Goal: Information Seeking & Learning: Learn about a topic

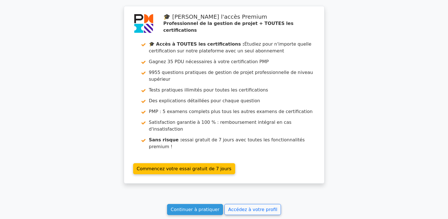
scroll to position [1007, 0]
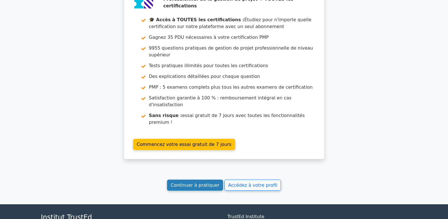
click at [209, 182] on font "Continuer à pratiquer" at bounding box center [195, 184] width 49 height 5
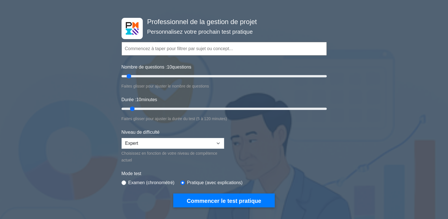
scroll to position [28, 0]
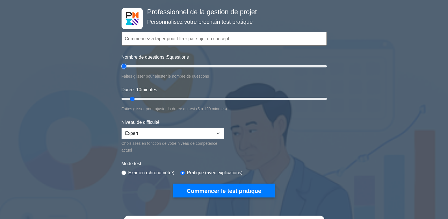
type input "10"
click at [130, 65] on input "Nombre de questions : 10 questions" at bounding box center [224, 66] width 205 height 7
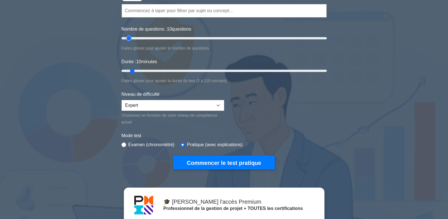
scroll to position [57, 0]
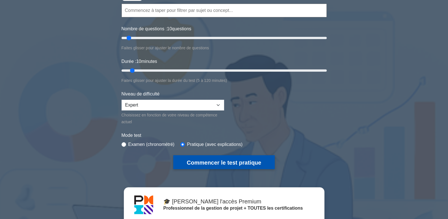
click at [230, 161] on font "Commencer le test pratique" at bounding box center [224, 162] width 74 height 6
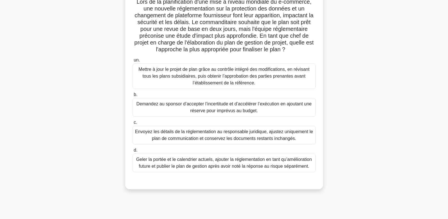
scroll to position [57, 0]
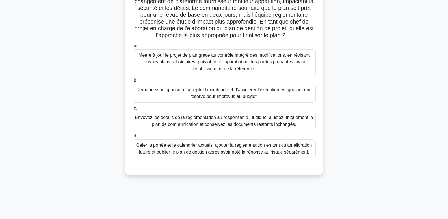
click at [227, 58] on font "Mettre à jour le projet de plan grâce au contrôle intégré des modifications, en…" at bounding box center [224, 62] width 171 height 18
click at [133, 48] on input "un. Mettre à jour le projet de plan grâce au contrôle intégré des modifications…" at bounding box center [133, 46] width 0 height 4
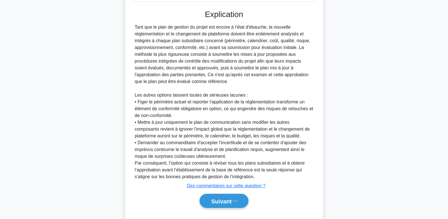
scroll to position [226, 0]
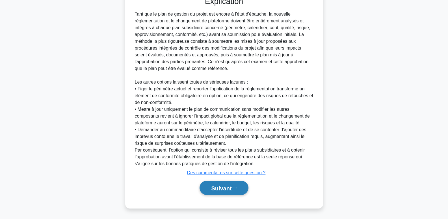
click at [229, 187] on font "Suivant" at bounding box center [221, 188] width 20 height 6
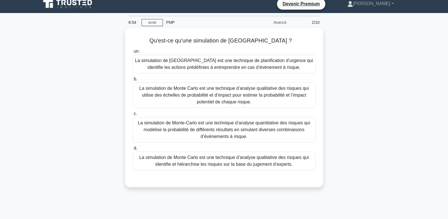
scroll to position [0, 0]
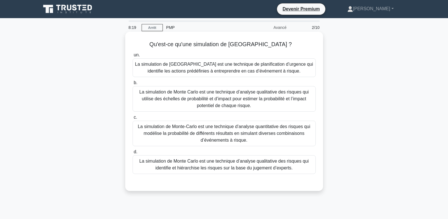
click at [203, 131] on font "La simulation de Monte-Carlo est une technique d’analyse quantitative des risqu…" at bounding box center [224, 133] width 172 height 18
click at [133, 119] on input "c. La simulation de Monte-Carlo est une technique d’analyse quantitative des ri…" at bounding box center [133, 117] width 0 height 4
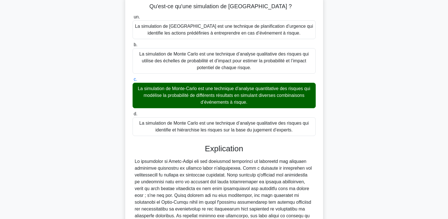
scroll to position [138, 0]
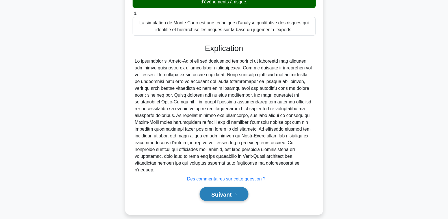
click at [220, 191] on font "Suivant" at bounding box center [221, 194] width 20 height 6
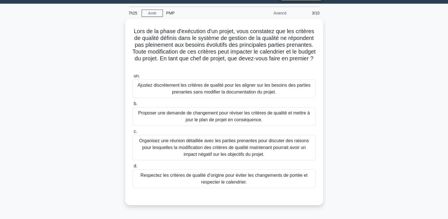
scroll to position [28, 0]
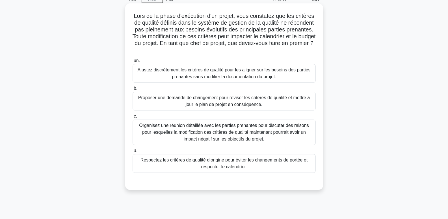
click at [244, 135] on font "Organisez une réunion détaillée avec les parties prenantes pour discuter des ra…" at bounding box center [224, 132] width 170 height 18
click at [133, 118] on input "c. Organisez une réunion détaillée avec les parties prenantes pour discuter des…" at bounding box center [133, 116] width 0 height 4
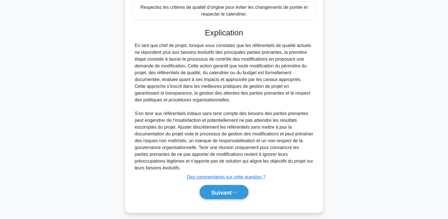
scroll to position [186, 0]
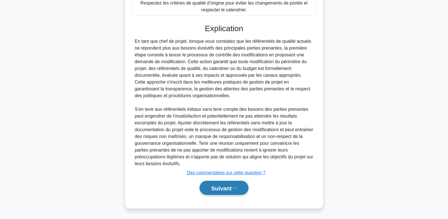
click at [217, 189] on font "Suivant" at bounding box center [221, 188] width 20 height 6
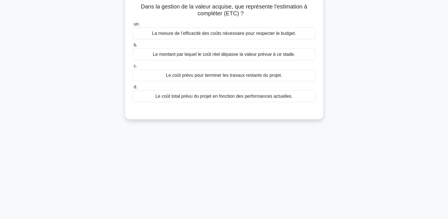
scroll to position [0, 0]
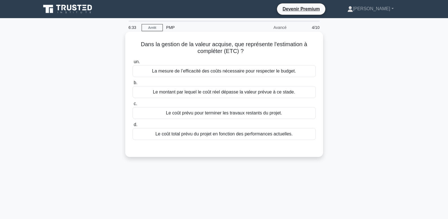
click at [261, 115] on font "Le coût prévu pour terminer les travaux restants du projet." at bounding box center [224, 112] width 116 height 5
click at [133, 105] on input "c. Le coût prévu pour terminer les travaux restants du projet." at bounding box center [133, 104] width 0 height 4
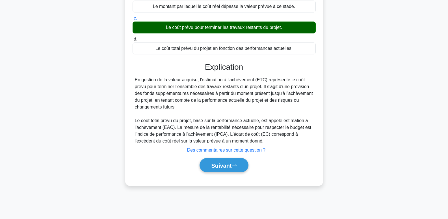
scroll to position [87, 0]
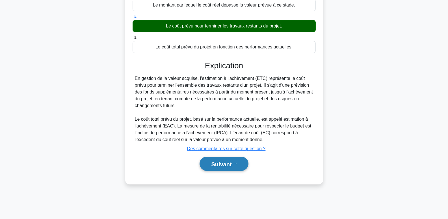
click at [228, 166] on font "Suivant" at bounding box center [221, 164] width 20 height 6
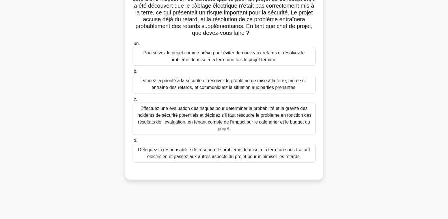
scroll to position [57, 0]
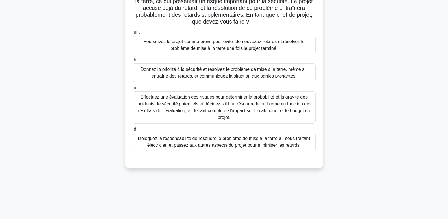
click at [196, 108] on font "Effectuez une évaluation des risques pour déterminer la probabilité et la gravi…" at bounding box center [224, 106] width 175 height 25
click at [133, 90] on input "c. Effectuez une évaluation des risques pour déterminer la probabilité et la gr…" at bounding box center [133, 88] width 0 height 4
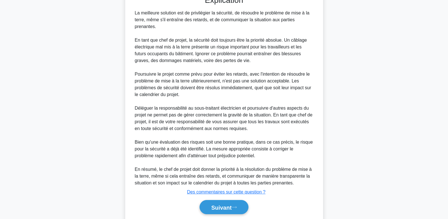
scroll to position [240, 0]
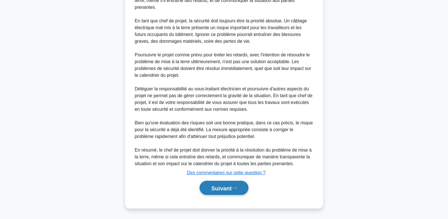
click at [224, 188] on font "Suivant" at bounding box center [221, 188] width 20 height 6
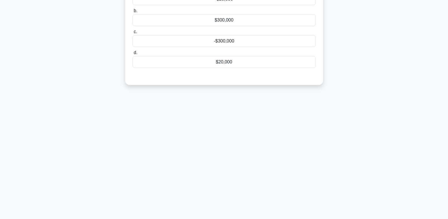
scroll to position [0, 0]
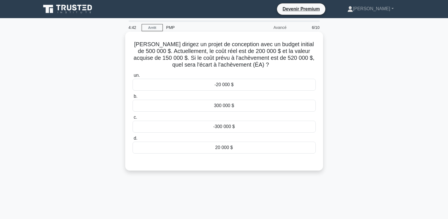
click at [223, 148] on font "20 000 $" at bounding box center [224, 147] width 18 height 5
click at [133, 140] on input "d. 20 000 $" at bounding box center [133, 138] width 0 height 4
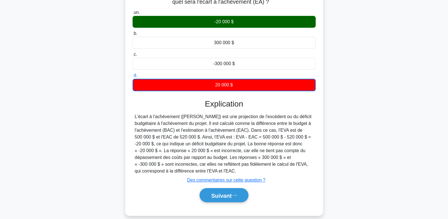
scroll to position [87, 0]
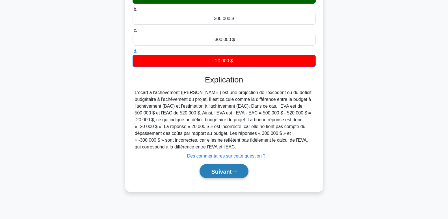
click at [213, 171] on font "Suivant" at bounding box center [221, 171] width 20 height 6
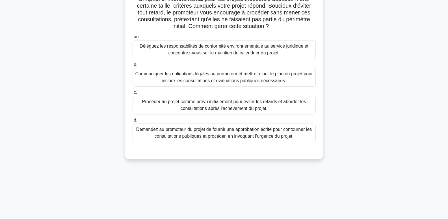
scroll to position [85, 0]
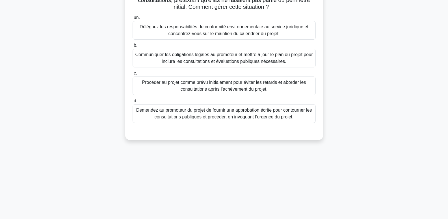
click at [211, 57] on font "Communiquer les obligations légales au promoteur et mettre à jour le plan du pr…" at bounding box center [224, 58] width 178 height 12
click at [133, 47] on input "b. Communiquer les obligations légales au promoteur et mettre à jour le plan du…" at bounding box center [133, 46] width 0 height 4
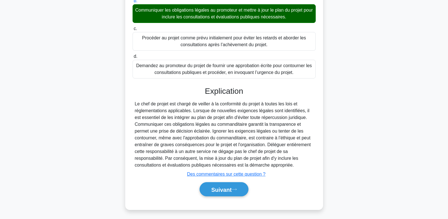
scroll to position [131, 0]
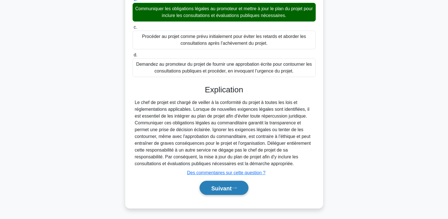
click at [229, 184] on font "Suivant" at bounding box center [221, 187] width 20 height 6
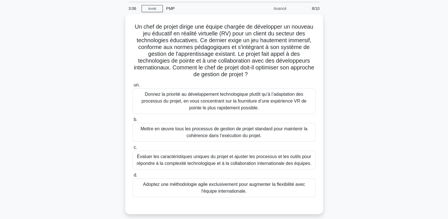
scroll to position [57, 0]
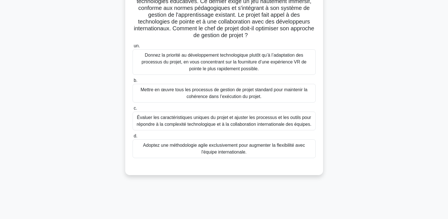
click at [269, 124] on font "Évaluer les caractéristiques uniques du projet et ajuster les processus et les …" at bounding box center [224, 121] width 175 height 12
click at [133, 110] on input "c. Évaluer les caractéristiques uniques du projet et ajuster les processus et l…" at bounding box center [133, 108] width 0 height 4
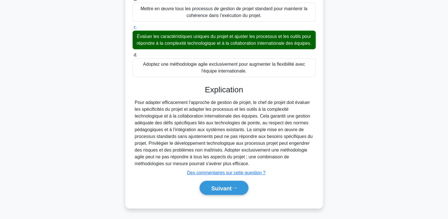
scroll to position [145, 0]
click at [227, 186] on font "Suivant" at bounding box center [221, 188] width 20 height 6
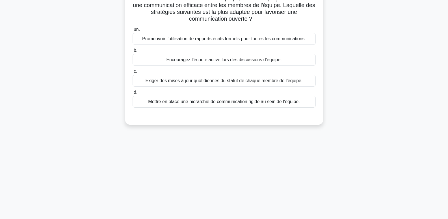
scroll to position [0, 0]
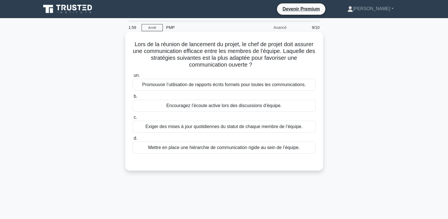
click at [225, 105] on font "Encouragez l’écoute active lors des discussions d’équipe." at bounding box center [223, 105] width 115 height 5
click at [133, 98] on input "b. Encouragez l’écoute active lors des discussions d’équipe." at bounding box center [133, 96] width 0 height 4
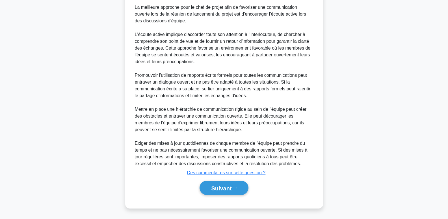
scroll to position [172, 0]
click at [226, 185] on font "Suivant" at bounding box center [221, 188] width 20 height 6
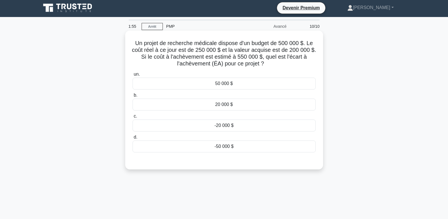
scroll to position [0, 0]
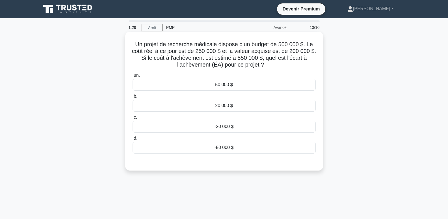
click at [227, 150] on font "-50 000 $" at bounding box center [224, 147] width 19 height 5
click at [133, 140] on input "d. -50 000 $" at bounding box center [133, 138] width 0 height 4
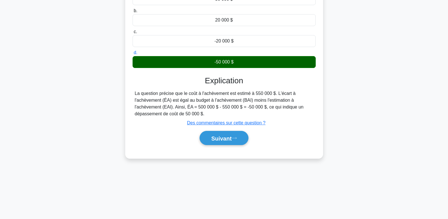
scroll to position [87, 0]
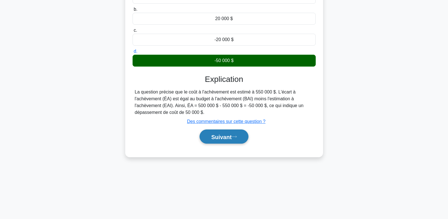
click at [218, 138] on font "Suivant" at bounding box center [221, 136] width 20 height 6
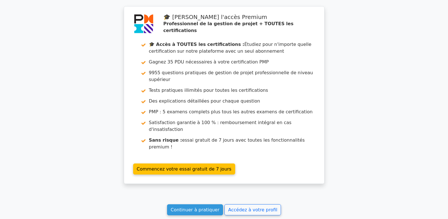
scroll to position [1138, 0]
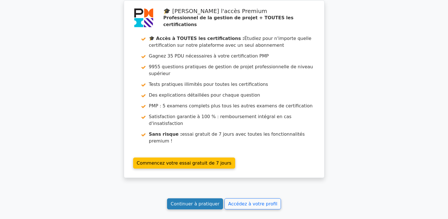
click at [198, 198] on link "Continuer à pratiquer" at bounding box center [195, 203] width 56 height 11
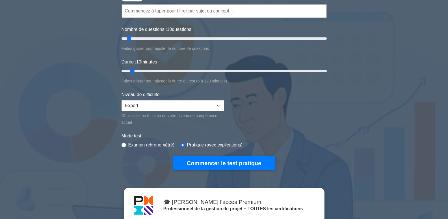
scroll to position [57, 0]
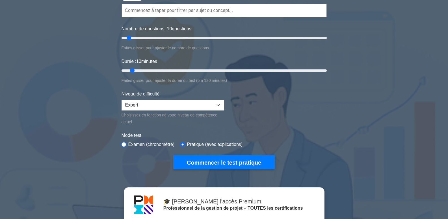
click at [124, 144] on input "radio" at bounding box center [124, 144] width 5 height 5
radio input "true"
click at [181, 143] on input "radio" at bounding box center [182, 144] width 5 height 5
radio input "true"
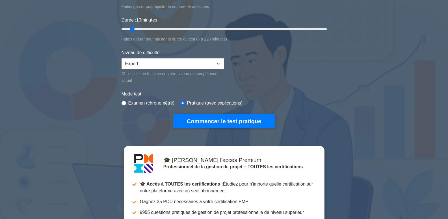
scroll to position [85, 0]
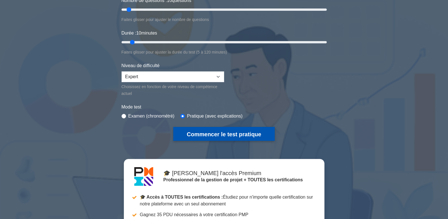
click at [244, 135] on font "Commencer le test pratique" at bounding box center [224, 134] width 74 height 6
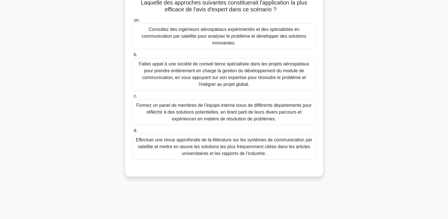
scroll to position [85, 0]
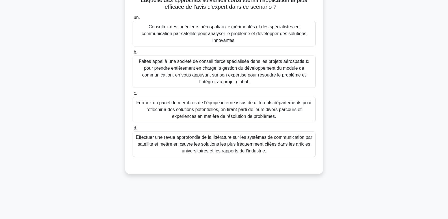
click at [239, 36] on font "Consultez des ingénieurs aérospatiaux expérimentés et des spécialistes en commu…" at bounding box center [224, 33] width 165 height 18
click at [133, 20] on input "un. Consultez des ingénieurs aérospatiaux expérimentés et des spécialistes en c…" at bounding box center [133, 18] width 0 height 4
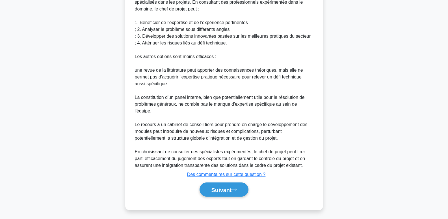
scroll to position [308, 0]
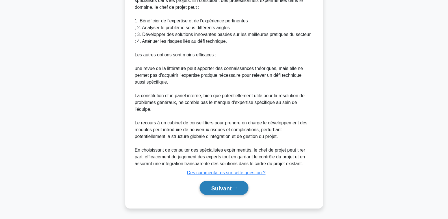
click at [225, 189] on font "Suivant" at bounding box center [221, 188] width 20 height 6
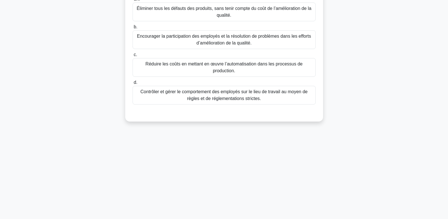
scroll to position [0, 0]
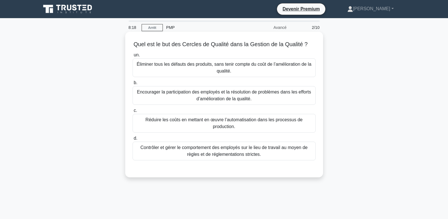
click at [244, 93] on font "Encourager la participation des employés et la résolution de problèmes dans les…" at bounding box center [224, 95] width 174 height 12
click at [133, 85] on input "b. Encourager la participation des employés et la résolution de problèmes dans …" at bounding box center [133, 83] width 0 height 4
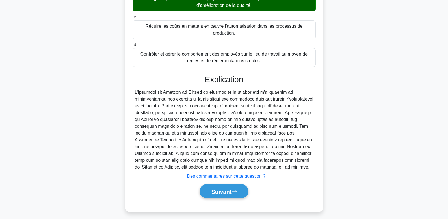
scroll to position [97, 0]
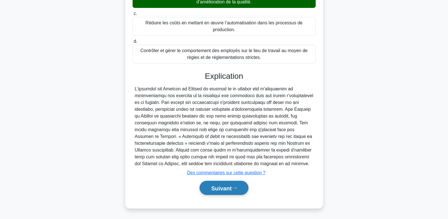
click at [217, 189] on font "Suivant" at bounding box center [221, 188] width 20 height 6
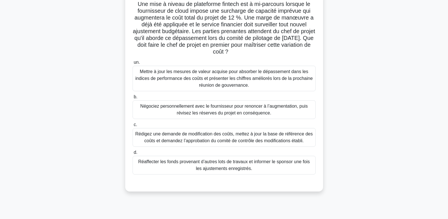
scroll to position [57, 0]
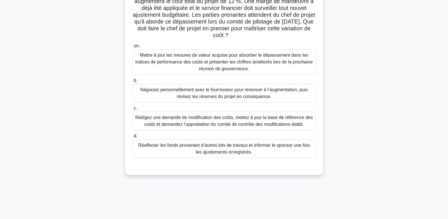
click at [235, 66] on font "Mettre à jour les mesures de valeur acquise pour absorber le dépassement dans l…" at bounding box center [224, 62] width 178 height 20
click at [133, 48] on input "un. Mettre à jour les mesures de valeur acquise pour absorber le dépassement da…" at bounding box center [133, 46] width 0 height 4
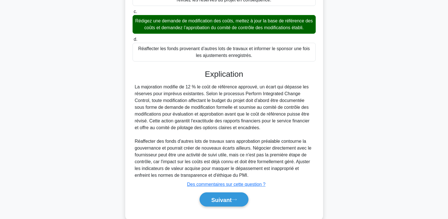
scroll to position [166, 0]
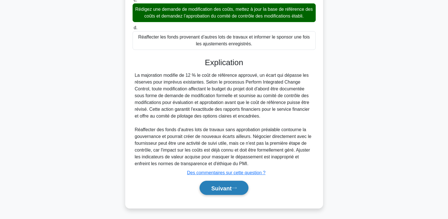
click at [221, 188] on font "Suivant" at bounding box center [221, 188] width 20 height 6
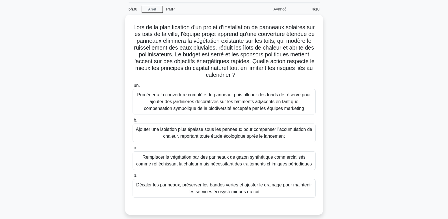
scroll to position [57, 0]
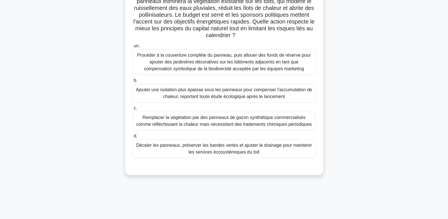
click at [197, 94] on font "Ajouter une isolation plus épaisse sous les panneaux pour compenser l'accumulat…" at bounding box center [224, 93] width 176 height 12
click at [133, 82] on input "b. Ajouter une isolation plus épaisse sous les panneaux pour compenser l'accumu…" at bounding box center [133, 81] width 0 height 4
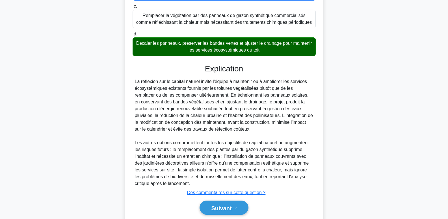
scroll to position [179, 0]
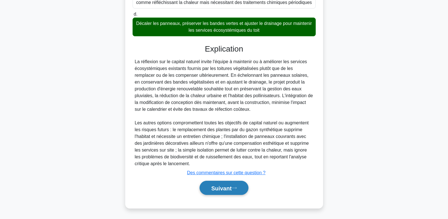
click at [222, 188] on font "Suivant" at bounding box center [221, 188] width 20 height 6
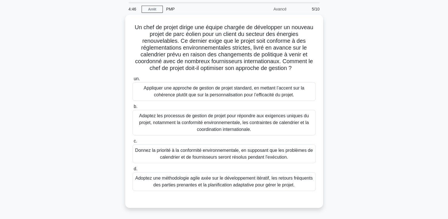
scroll to position [57, 0]
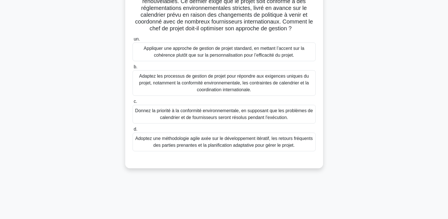
click at [205, 140] on font "Adoptez une méthodologie agile axée sur le développement itératif, les retours …" at bounding box center [224, 142] width 178 height 12
click at [133, 131] on input "d. Adoptez une méthodologie agile axée sur le développement itératif, les retou…" at bounding box center [133, 129] width 0 height 4
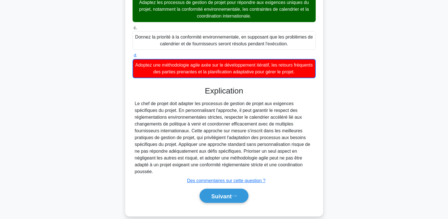
scroll to position [139, 0]
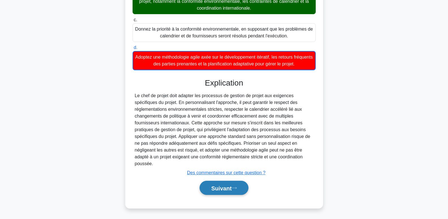
click at [219, 187] on font "Suivant" at bounding box center [221, 188] width 20 height 6
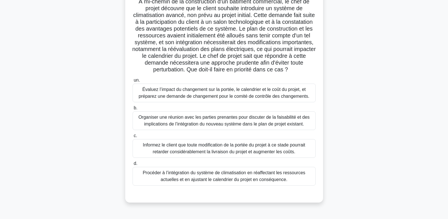
scroll to position [0, 0]
